Goal: Information Seeking & Learning: Learn about a topic

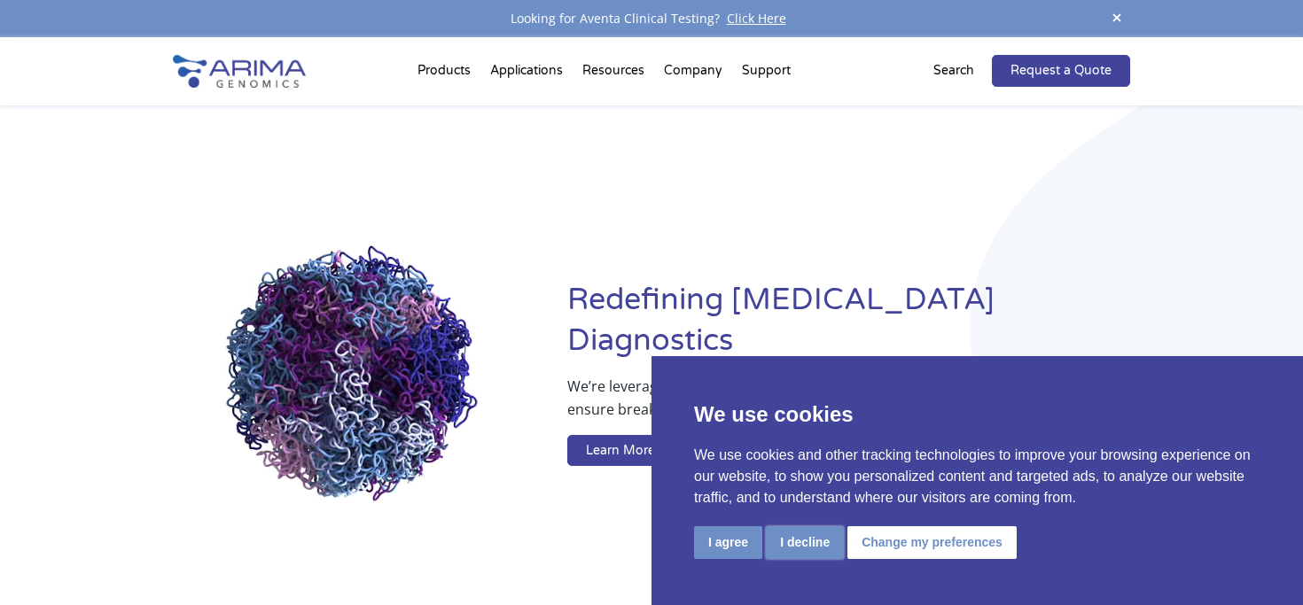
click at [789, 553] on button "I decline" at bounding box center [805, 542] width 78 height 33
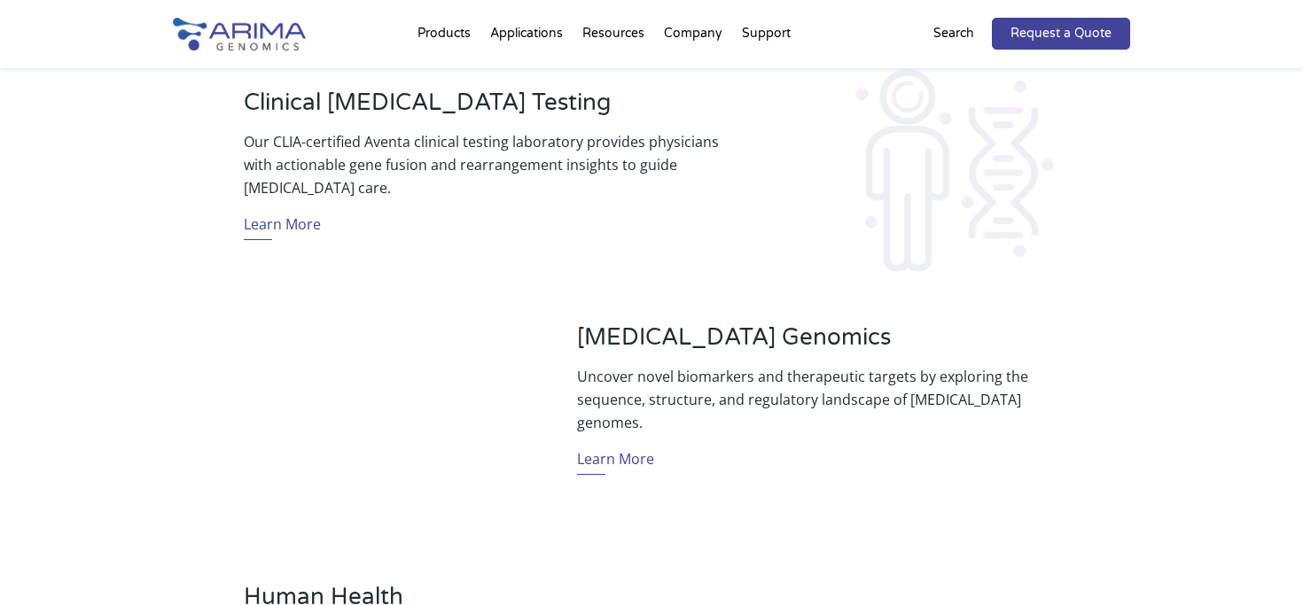
scroll to position [775, 0]
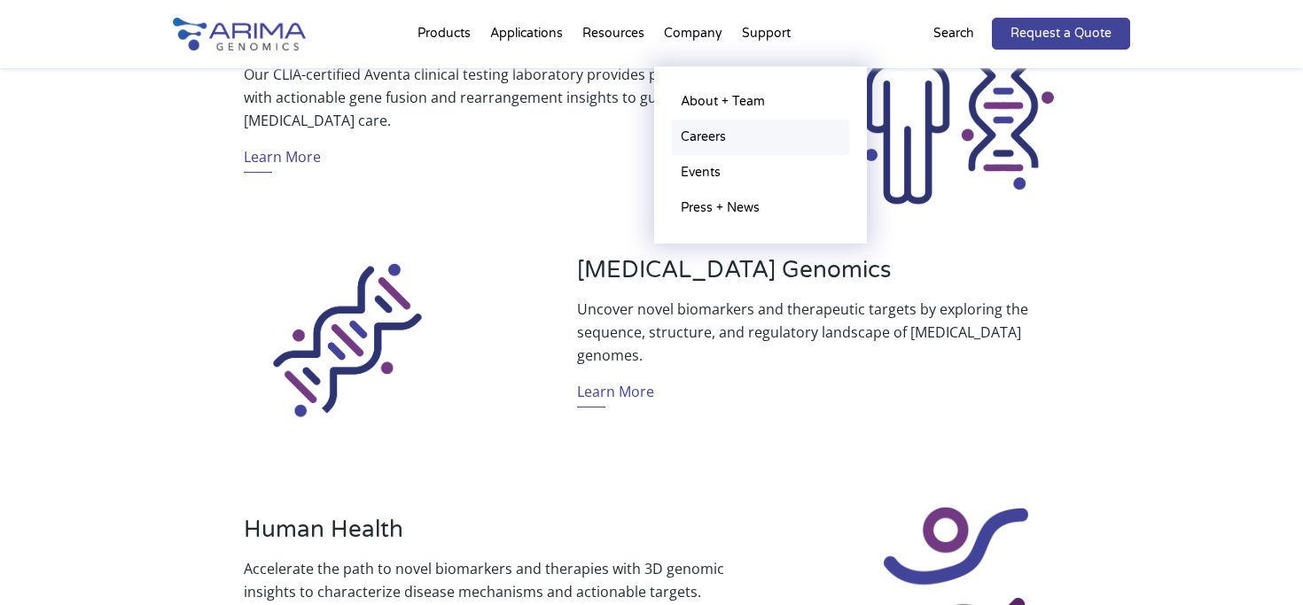
click at [705, 143] on link "Careers" at bounding box center [760, 137] width 177 height 35
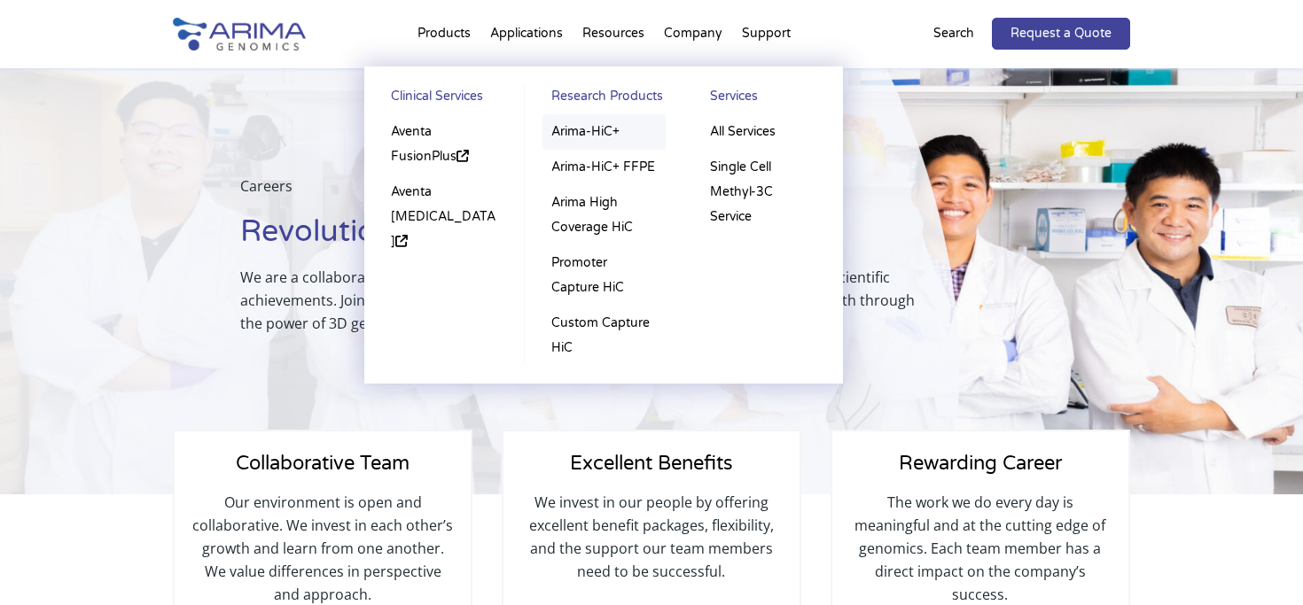
click at [606, 131] on link "Arima-HiC+" at bounding box center [603, 131] width 123 height 35
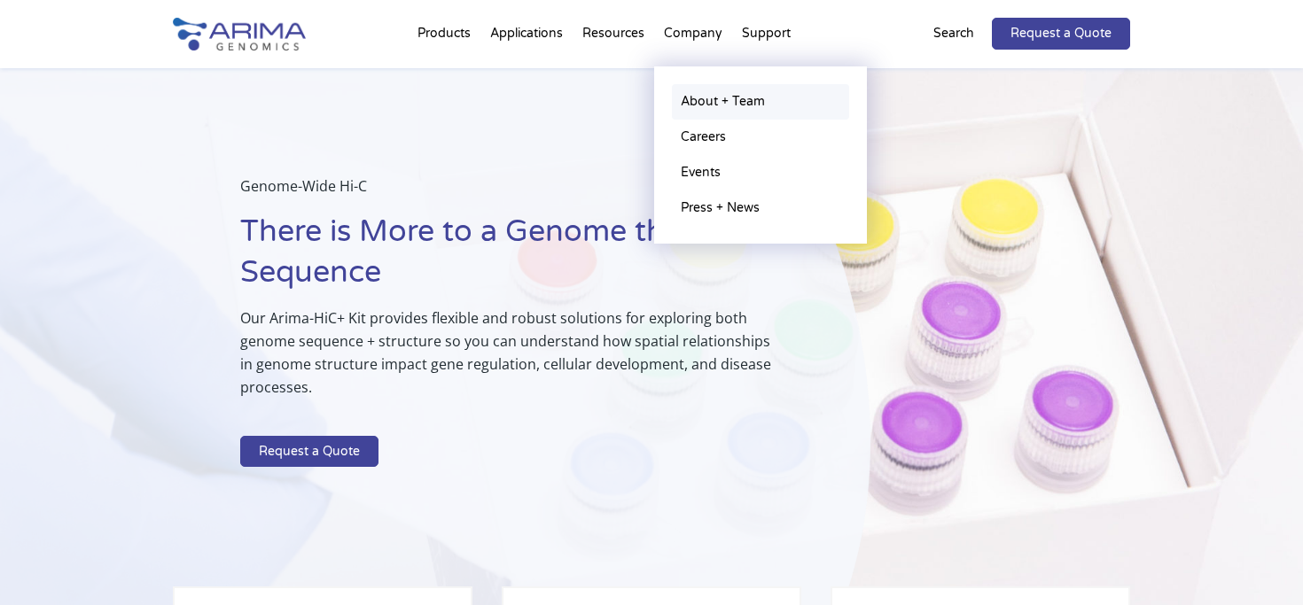
click at [710, 95] on link "About + Team" at bounding box center [760, 101] width 177 height 35
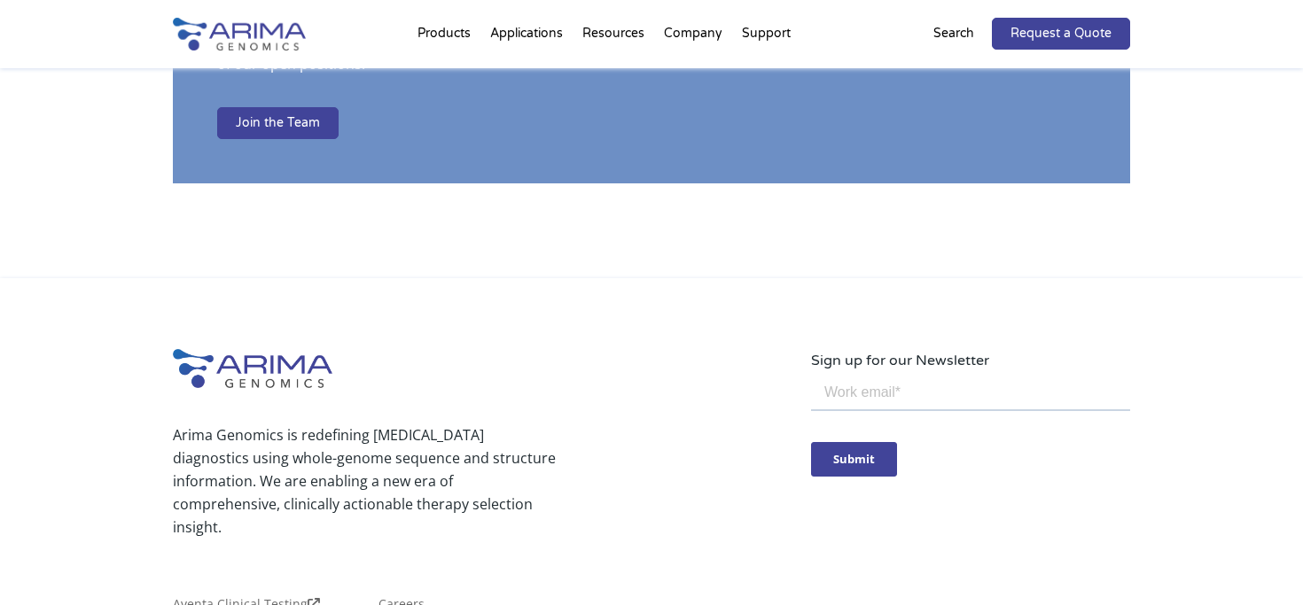
scroll to position [3060, 0]
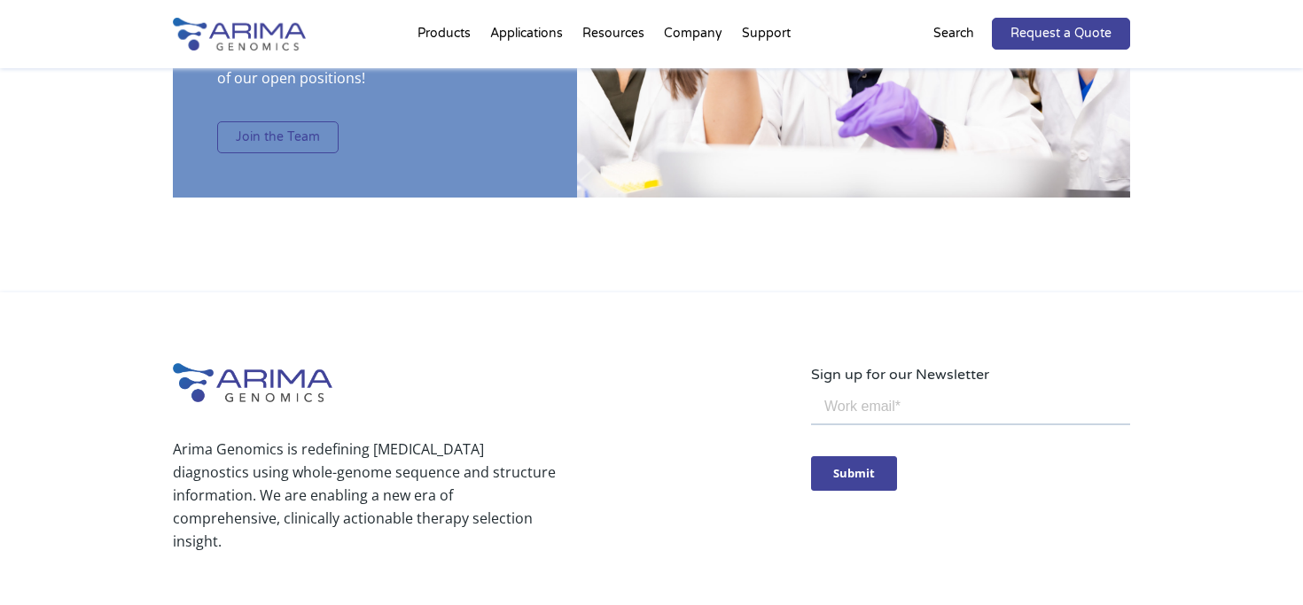
click at [276, 121] on link "Join the Team" at bounding box center [277, 137] width 121 height 32
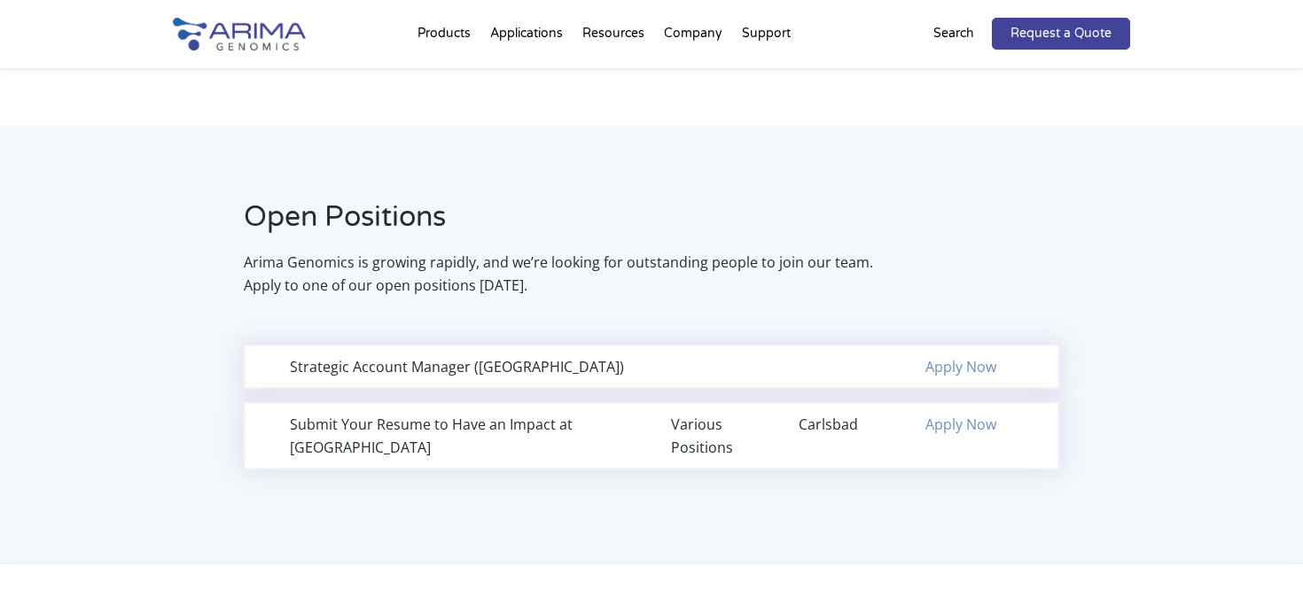
scroll to position [1066, 0]
click at [493, 370] on div "Strategic Account Manager ([GEOGRAPHIC_DATA])" at bounding box center [461, 366] width 342 height 23
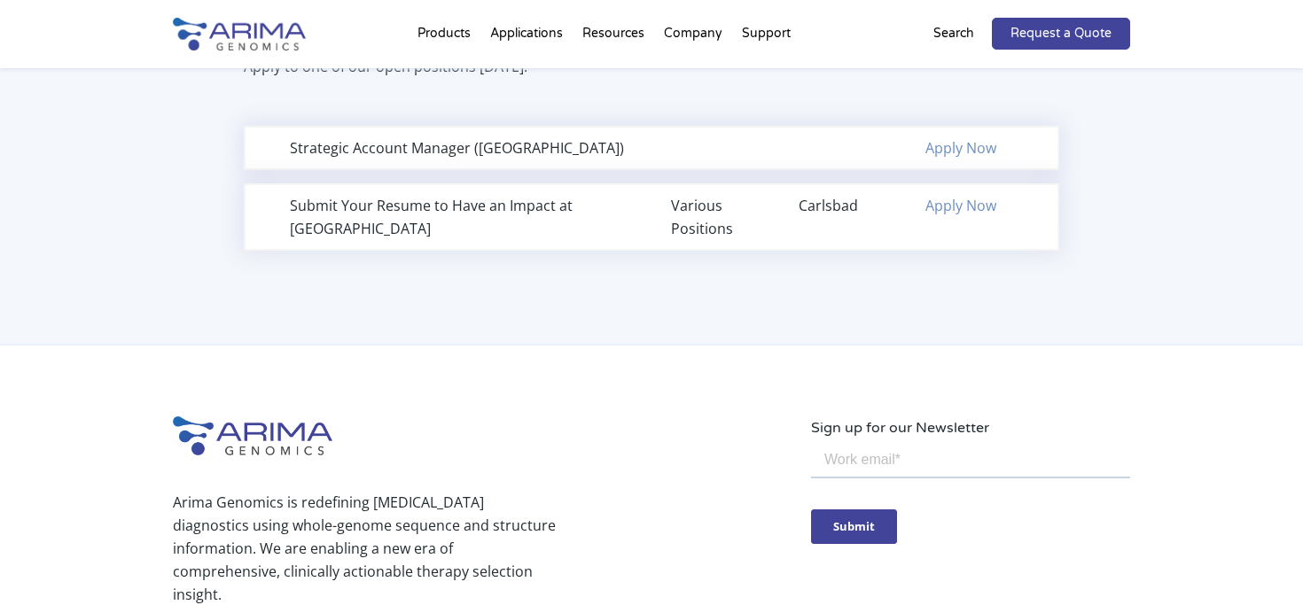
scroll to position [1271, 0]
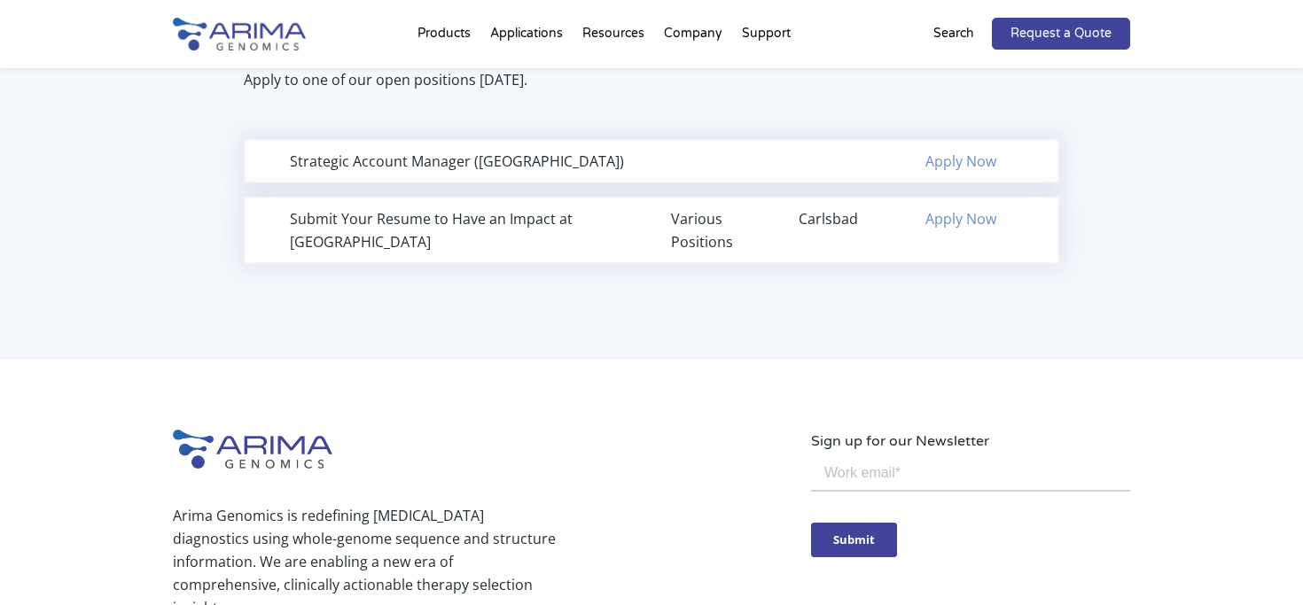
click at [950, 167] on link "Apply Now" at bounding box center [960, 161] width 71 height 19
